Goal: Information Seeking & Learning: Learn about a topic

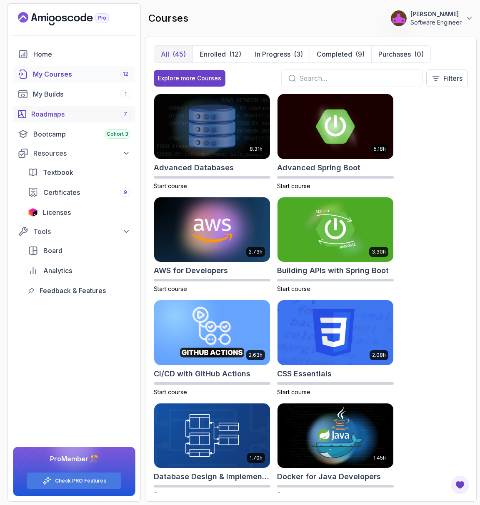
click at [70, 111] on div "Roadmaps 7" at bounding box center [80, 114] width 99 height 10
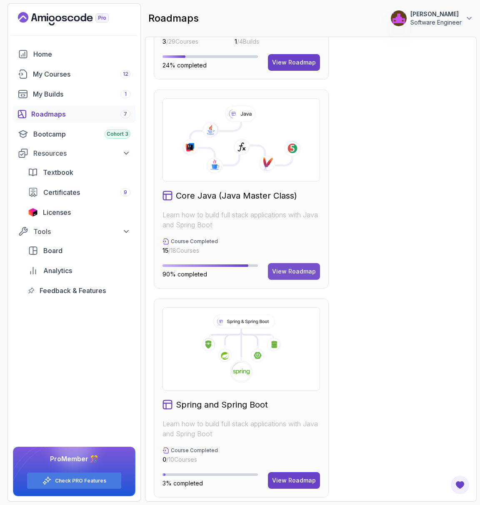
scroll to position [509, 0]
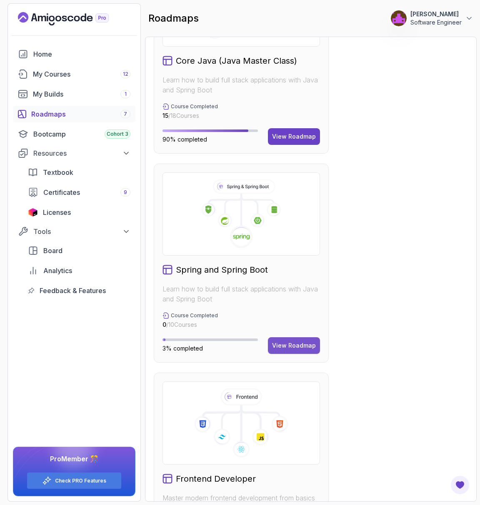
click at [291, 339] on button "View Roadmap" at bounding box center [294, 345] width 52 height 17
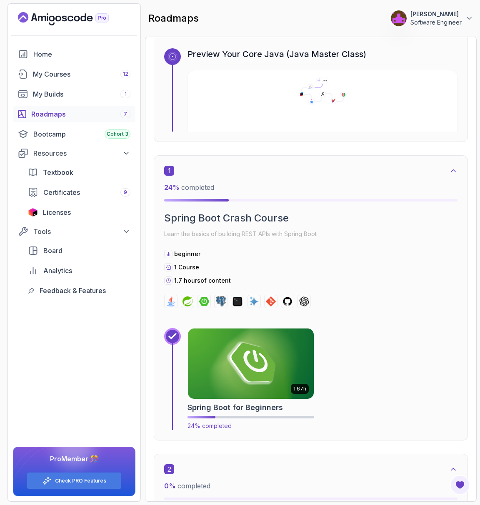
scroll to position [118, 0]
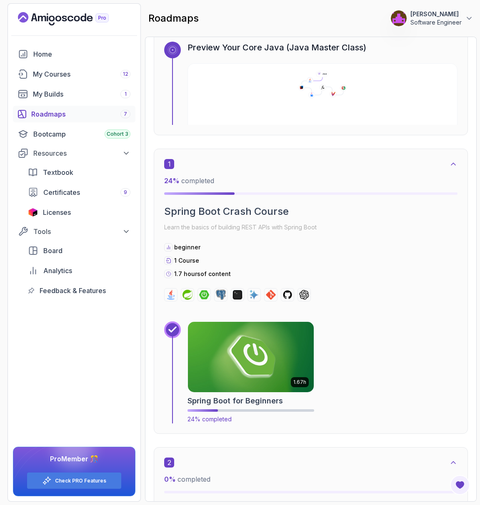
click at [250, 369] on img at bounding box center [251, 357] width 132 height 74
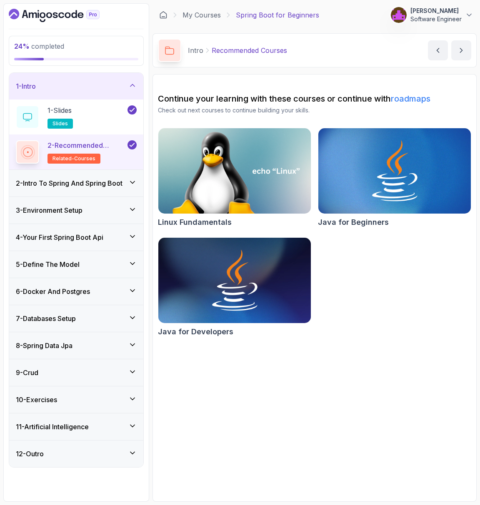
click at [87, 238] on h3 "4 - Your First Spring Boot Api" at bounding box center [59, 237] width 87 height 10
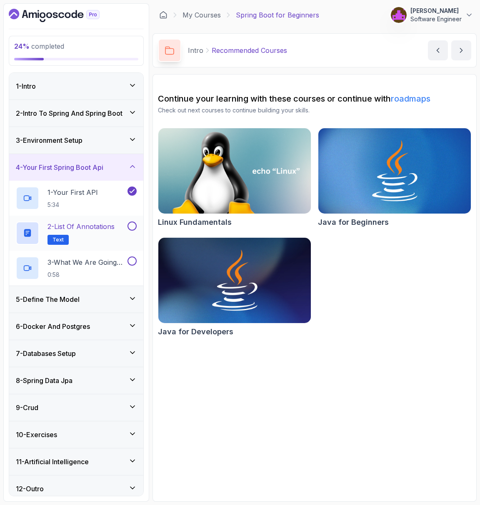
click at [97, 229] on p "2 - List of Annotations" at bounding box center [80, 227] width 67 height 10
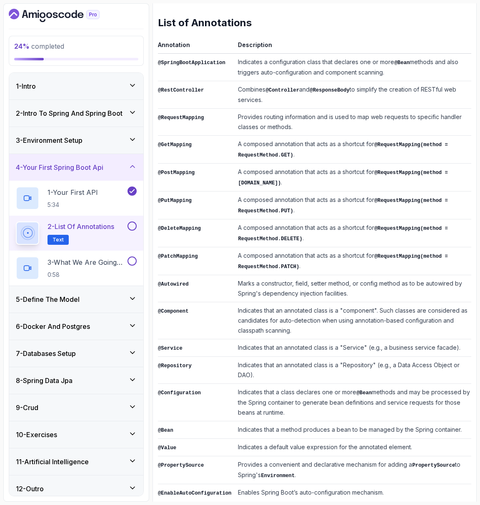
scroll to position [122, 0]
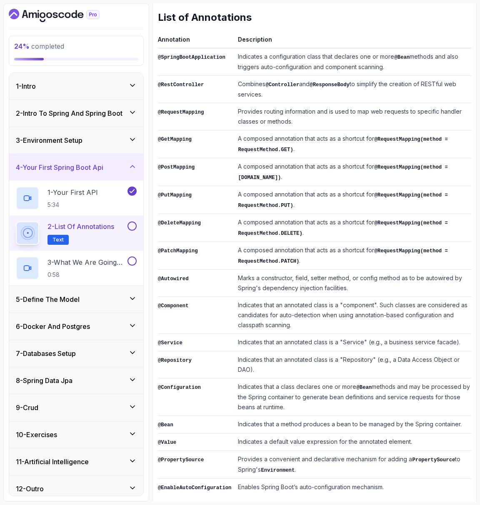
click at [133, 222] on button at bounding box center [131, 226] width 9 height 9
click at [81, 251] on div "3 - What We Are Going To Build 0:58" at bounding box center [76, 268] width 134 height 35
click at [92, 257] on p "3 - What We Are Going To Build" at bounding box center [86, 262] width 78 height 10
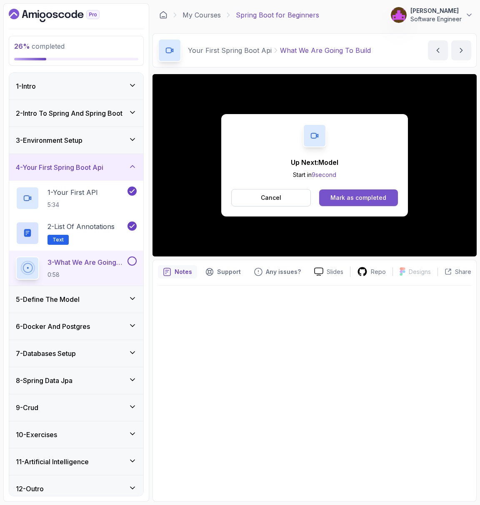
click at [347, 198] on div "Mark as completed" at bounding box center [358, 198] width 56 height 8
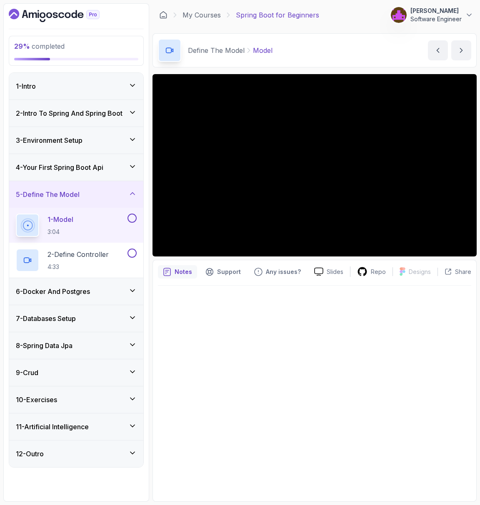
click at [211, 329] on div at bounding box center [314, 391] width 313 height 211
click at [327, 331] on div at bounding box center [314, 391] width 313 height 211
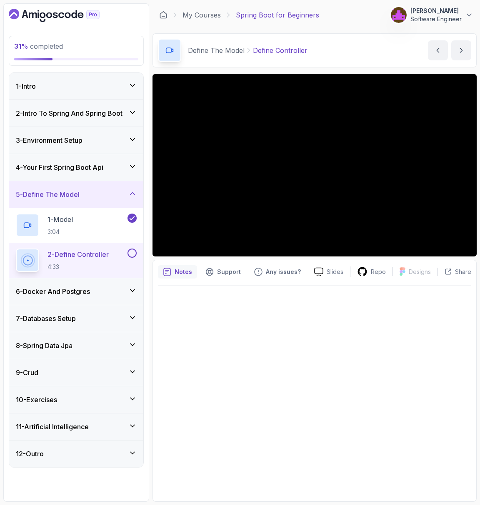
click at [81, 289] on h3 "6 - Docker And Postgres" at bounding box center [53, 292] width 74 height 10
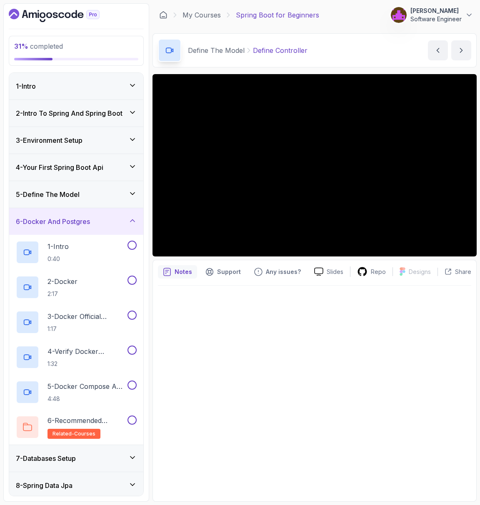
scroll to position [2, 0]
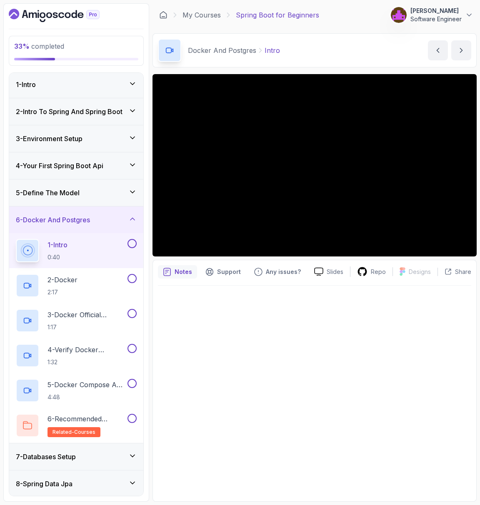
click at [83, 195] on div "5 - Define The Model" at bounding box center [76, 193] width 121 height 10
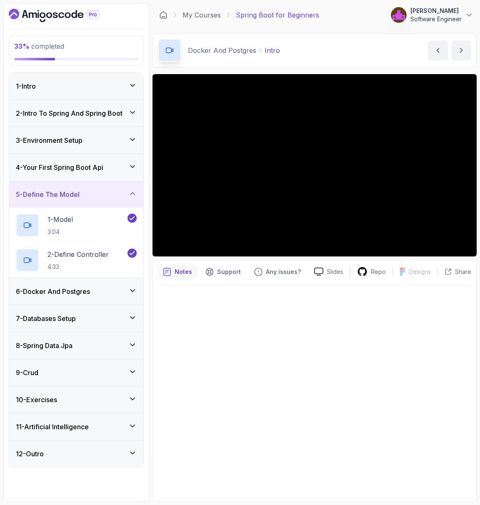
click at [83, 192] on div "5 - Define The Model" at bounding box center [76, 195] width 121 height 10
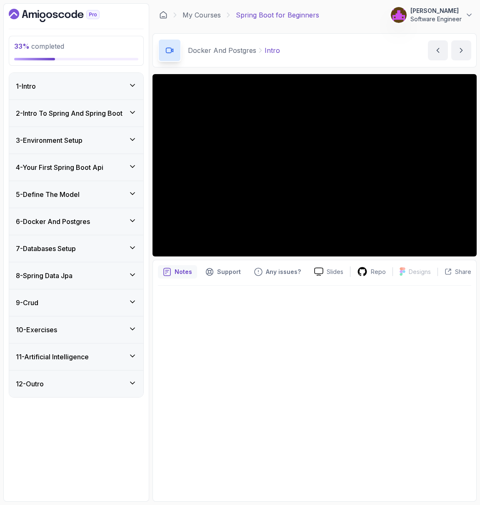
click at [87, 221] on h3 "6 - Docker And Postgres" at bounding box center [53, 222] width 74 height 10
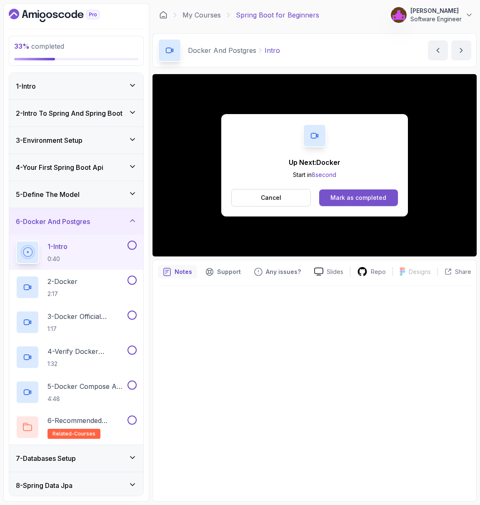
click at [342, 194] on div "Mark as completed" at bounding box center [358, 198] width 56 height 8
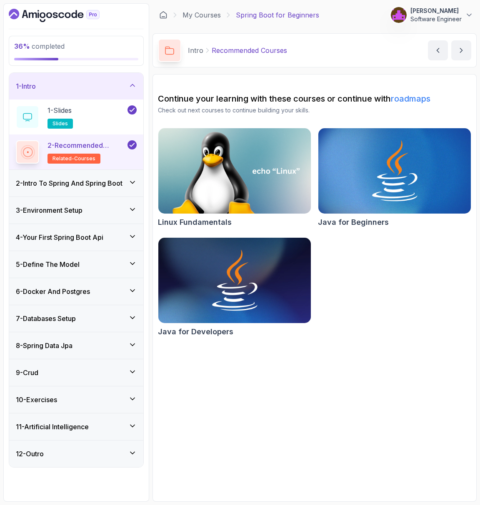
click at [65, 291] on h3 "6 - Docker And Postgres" at bounding box center [53, 292] width 74 height 10
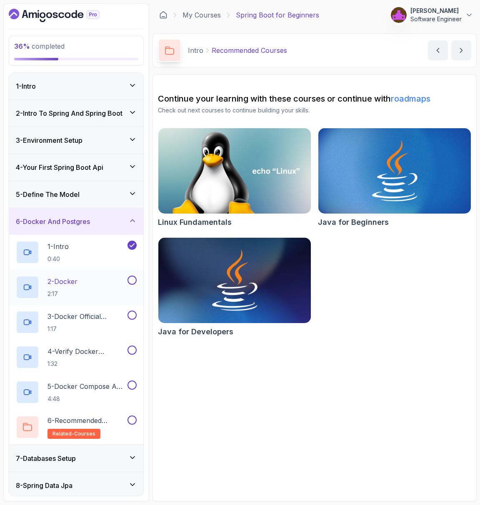
click at [84, 282] on div "2 - Docker 2:17" at bounding box center [71, 287] width 110 height 23
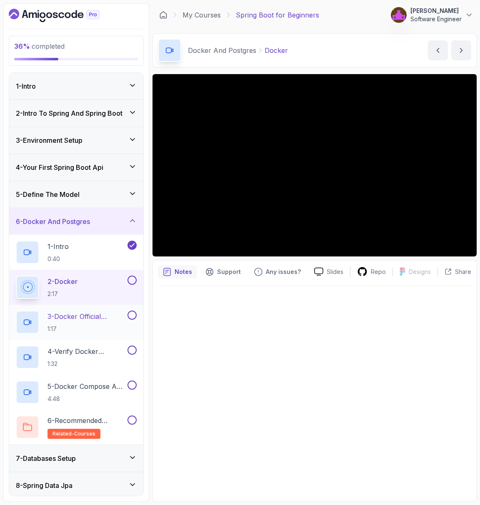
scroll to position [14, 0]
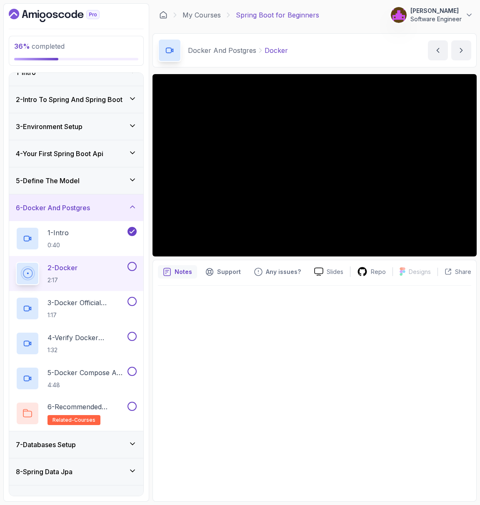
click at [387, 384] on div at bounding box center [314, 391] width 313 height 211
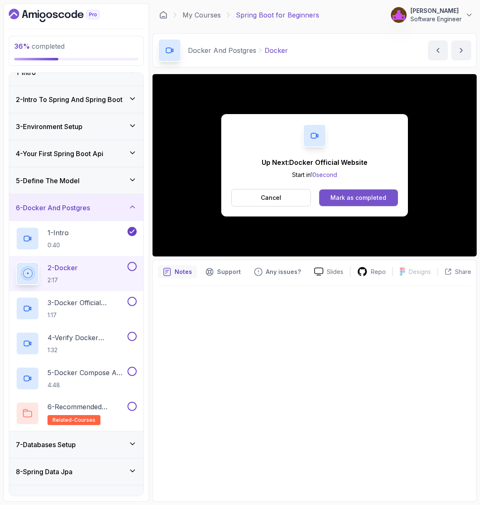
click at [346, 201] on div "Mark as completed" at bounding box center [358, 198] width 56 height 8
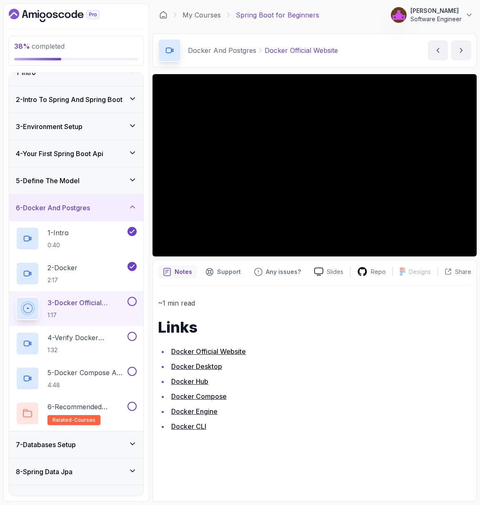
click at [359, 337] on div "~1 min read Links Docker Official Website Docker Desktop Docker Hub Docker Comp…" at bounding box center [314, 364] width 313 height 135
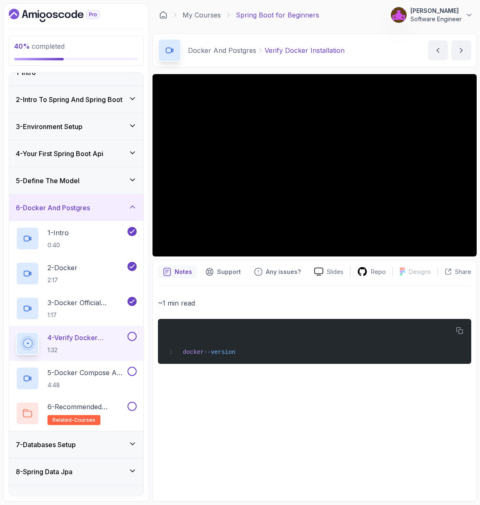
click at [387, 293] on div "~1 min read docker --version" at bounding box center [314, 391] width 313 height 211
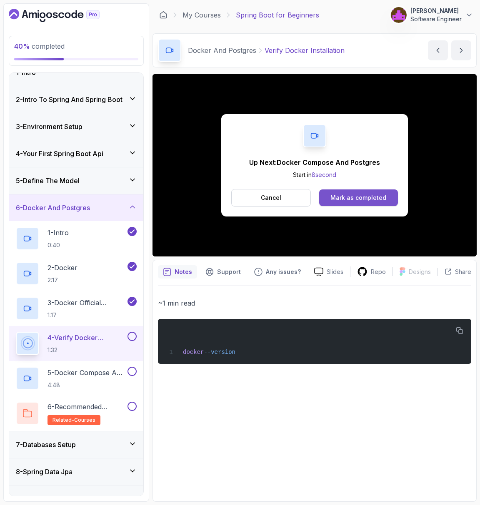
click at [350, 191] on button "Mark as completed" at bounding box center [358, 198] width 79 height 17
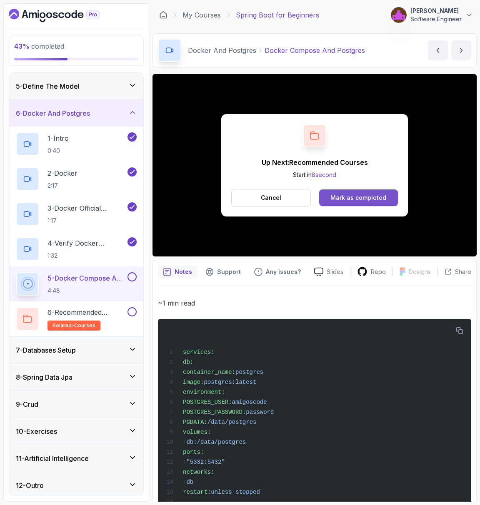
click at [347, 191] on button "Mark as completed" at bounding box center [358, 198] width 79 height 17
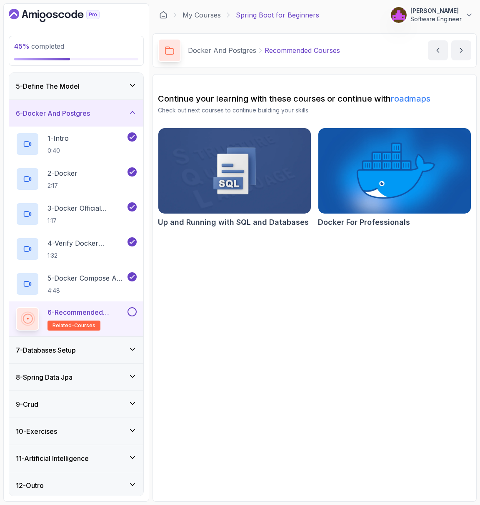
click at [132, 311] on button at bounding box center [131, 311] width 9 height 9
click at [81, 346] on div "7 - Databases Setup" at bounding box center [76, 350] width 121 height 10
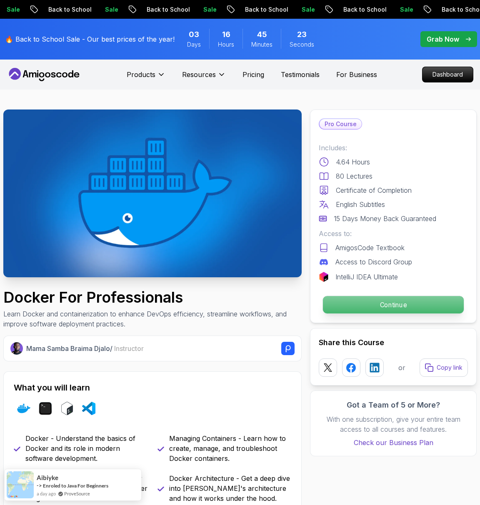
click at [362, 306] on p "Continue" at bounding box center [393, 304] width 141 height 17
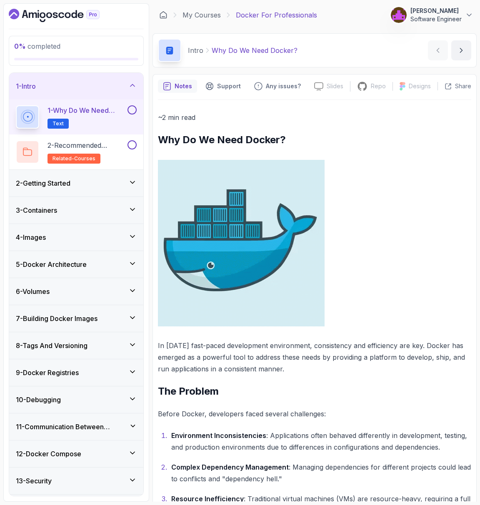
scroll to position [7, 0]
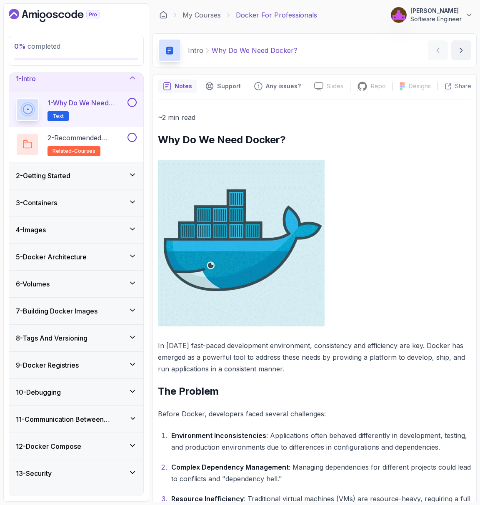
click at [69, 283] on div "6 - Volumes" at bounding box center [76, 284] width 121 height 10
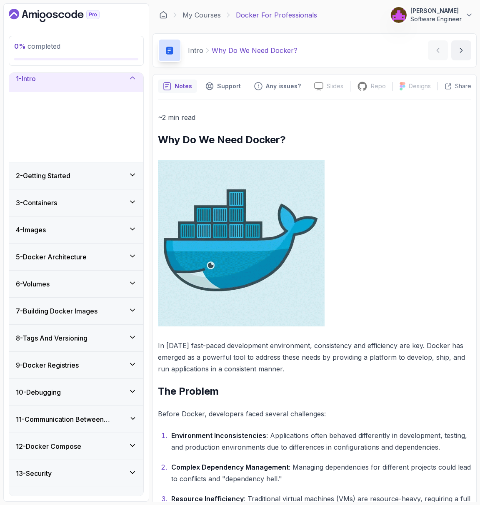
scroll to position [0, 0]
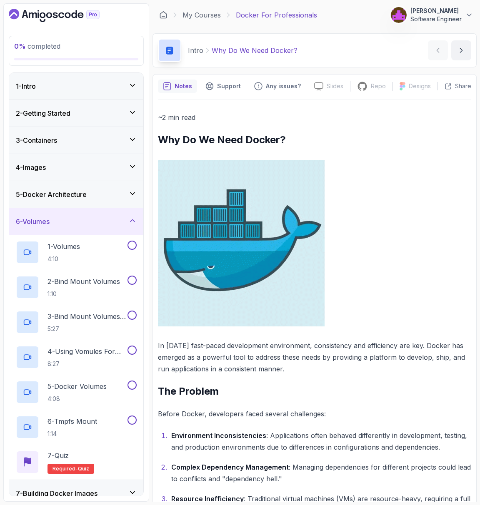
click at [89, 217] on div "6 - Volumes" at bounding box center [76, 222] width 121 height 10
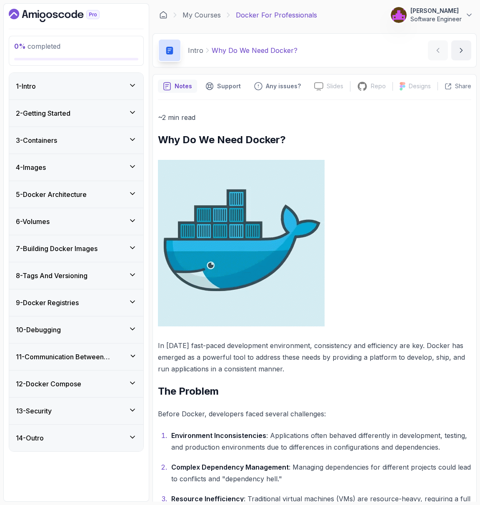
click at [85, 115] on div "2 - Getting Started" at bounding box center [76, 113] width 121 height 10
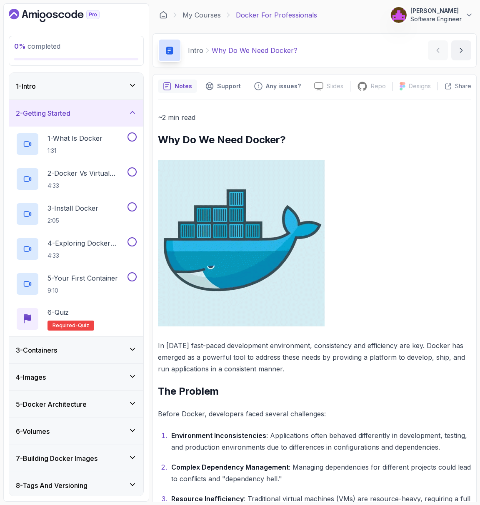
click at [75, 85] on div "1 - Intro" at bounding box center [76, 86] width 121 height 10
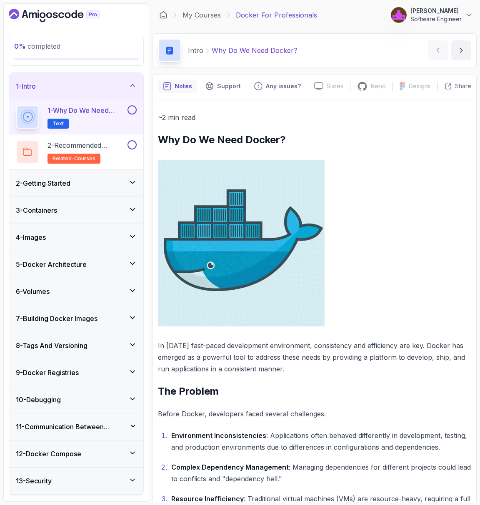
click at [75, 85] on div "1 - Intro" at bounding box center [76, 86] width 121 height 10
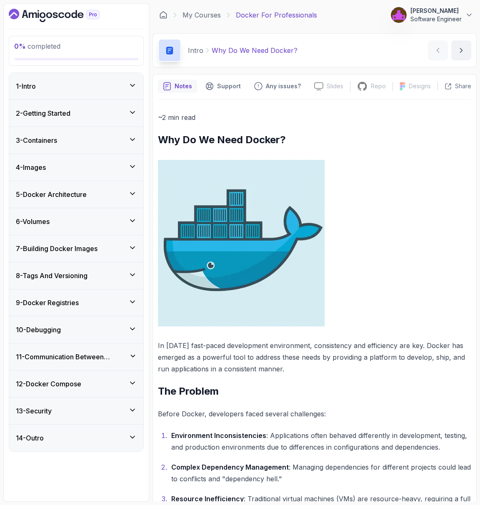
click at [72, 85] on div "1 - Intro" at bounding box center [76, 86] width 121 height 10
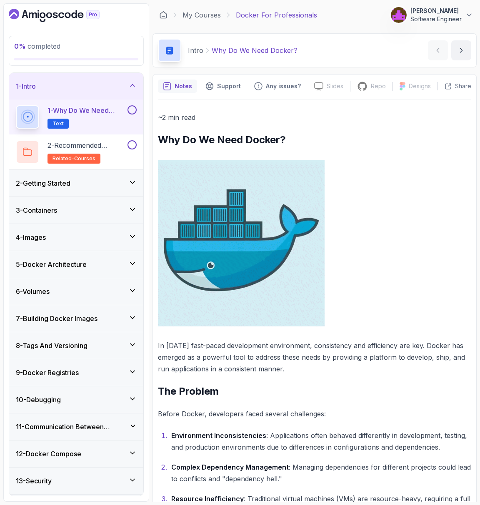
click at [105, 115] on h2 "1 - Why Do We Need Docker? Text" at bounding box center [86, 116] width 78 height 23
click at [98, 113] on p "1 - Why Do We Need Docker?" at bounding box center [86, 110] width 78 height 10
click at [132, 104] on div "1 - Why Do We Need Docker? Text" at bounding box center [76, 117] width 134 height 35
click at [131, 111] on button at bounding box center [131, 109] width 9 height 9
